Goal: Task Accomplishment & Management: Manage account settings

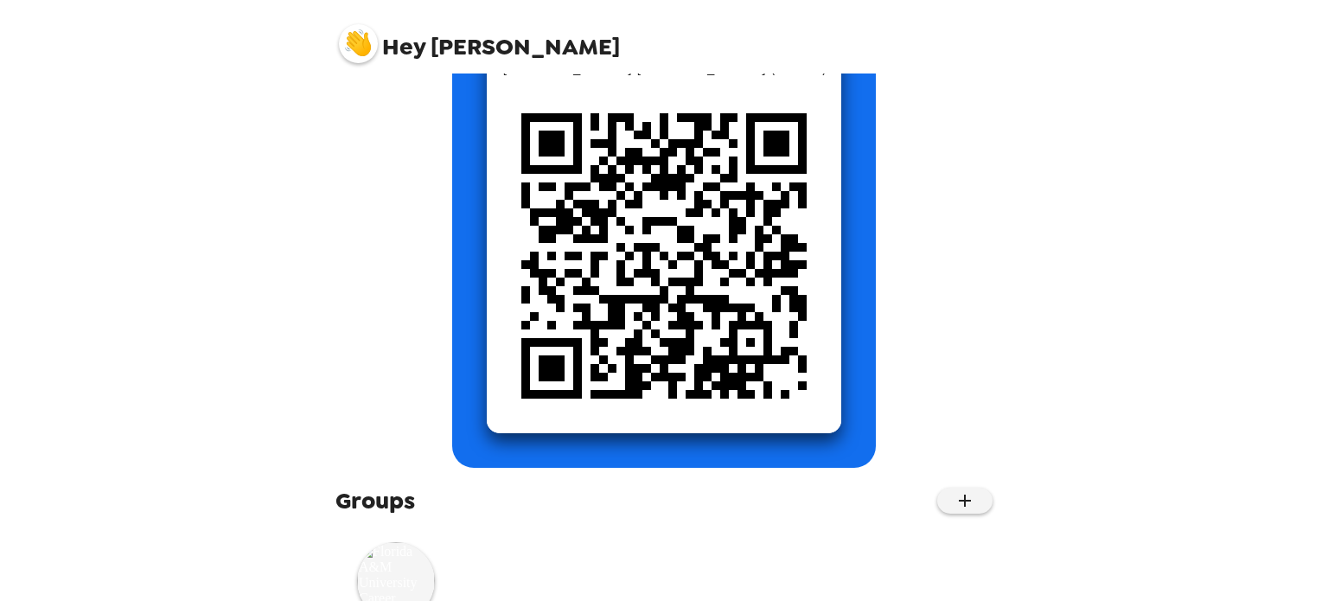
scroll to position [249, 0]
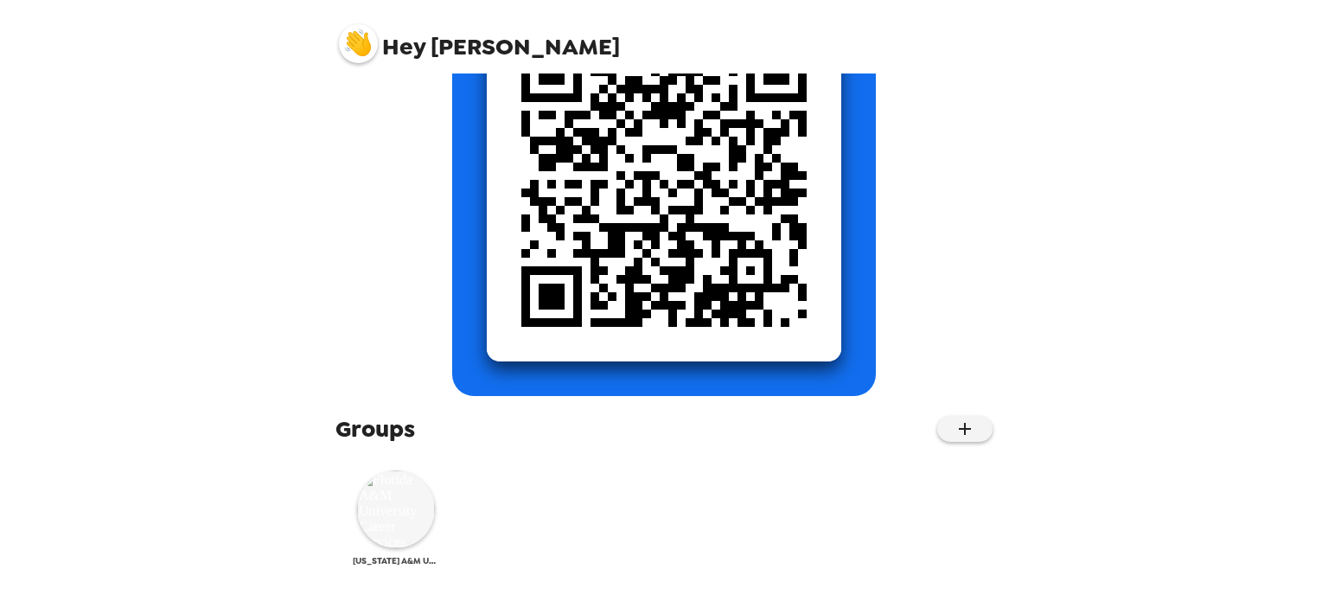
click at [396, 537] on img at bounding box center [396, 509] width 78 height 78
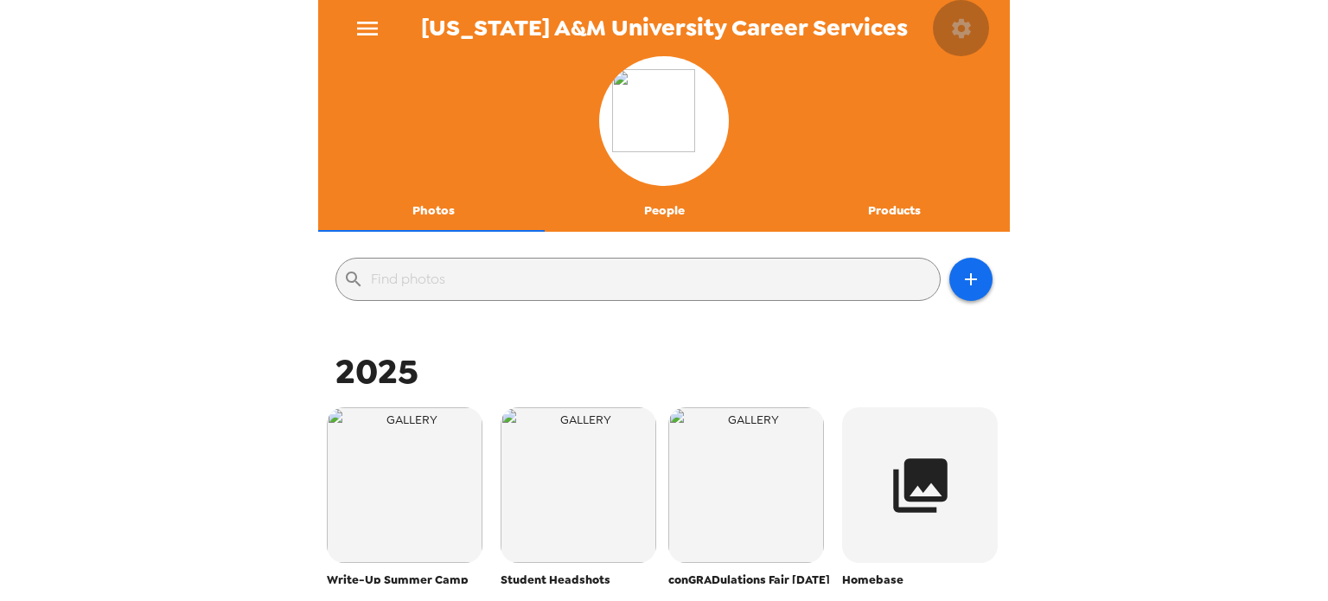
click at [961, 28] on icon "button" at bounding box center [961, 28] width 24 height 24
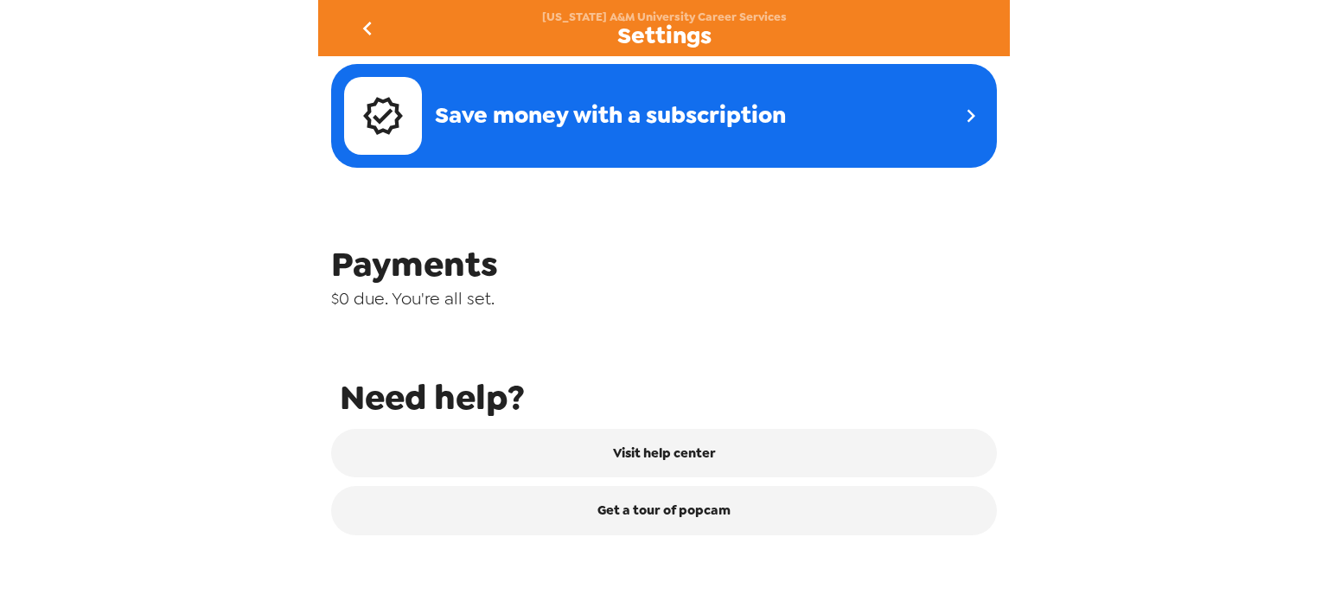
scroll to position [692, 0]
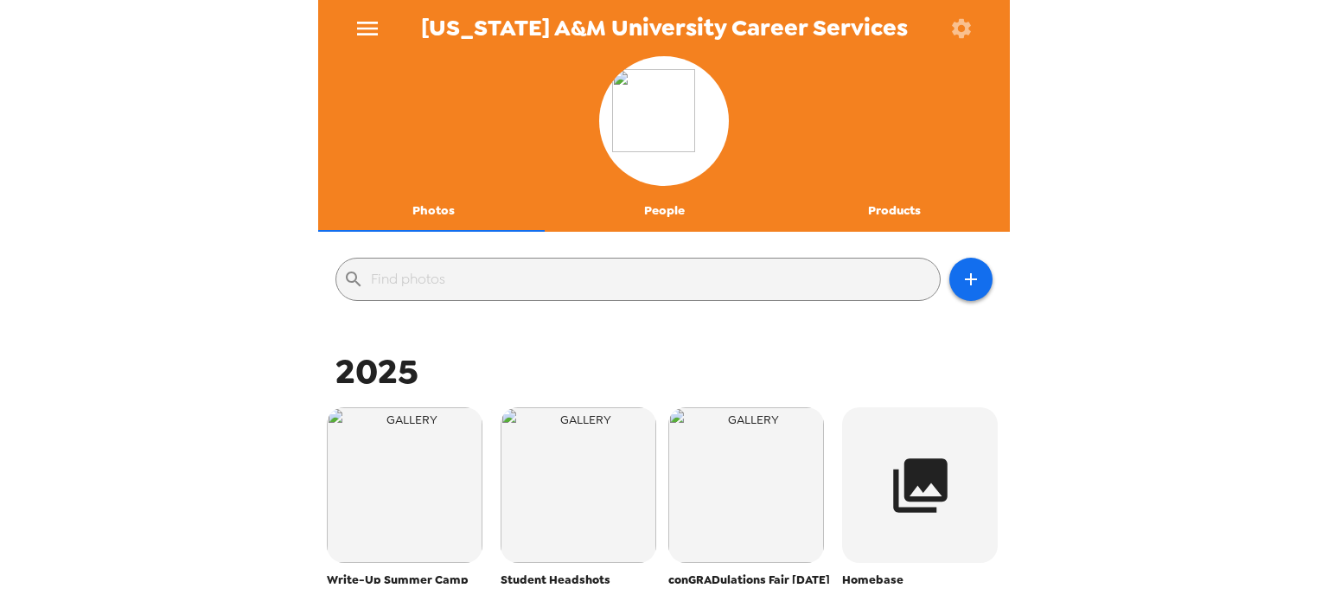
click at [664, 210] on button "People" at bounding box center [664, 210] width 231 height 41
